Goal: Check status

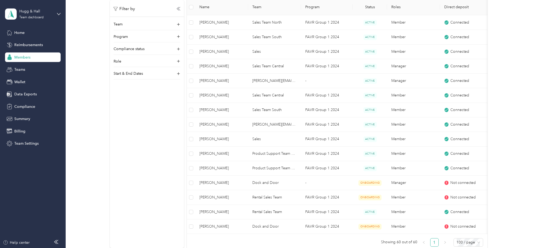
scroll to position [691, 0]
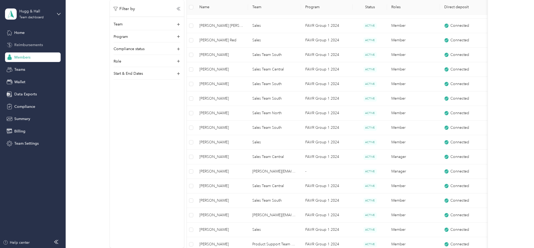
click at [28, 44] on span "Reimbursements" at bounding box center [28, 45] width 29 height 6
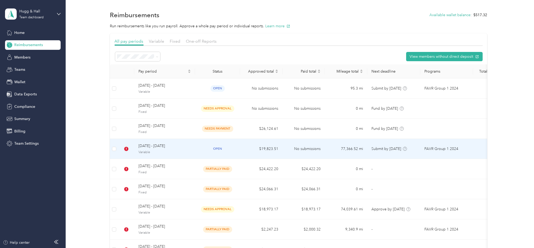
click at [143, 149] on div "[DATE] - [DATE] Variable" at bounding box center [164, 148] width 52 height 11
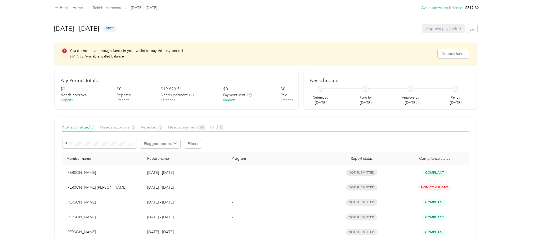
click at [22, 141] on div "Back Home Reimbursements [DATE] - [DATE] Available wallet balance : $517.32 Ava…" at bounding box center [265, 124] width 531 height 248
click at [340, 25] on div "[DATE] - [DATE] open Approve pay period" at bounding box center [266, 29] width 424 height 20
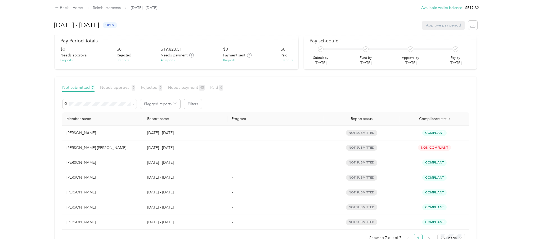
scroll to position [61, 0]
